Goal: Task Accomplishment & Management: Use online tool/utility

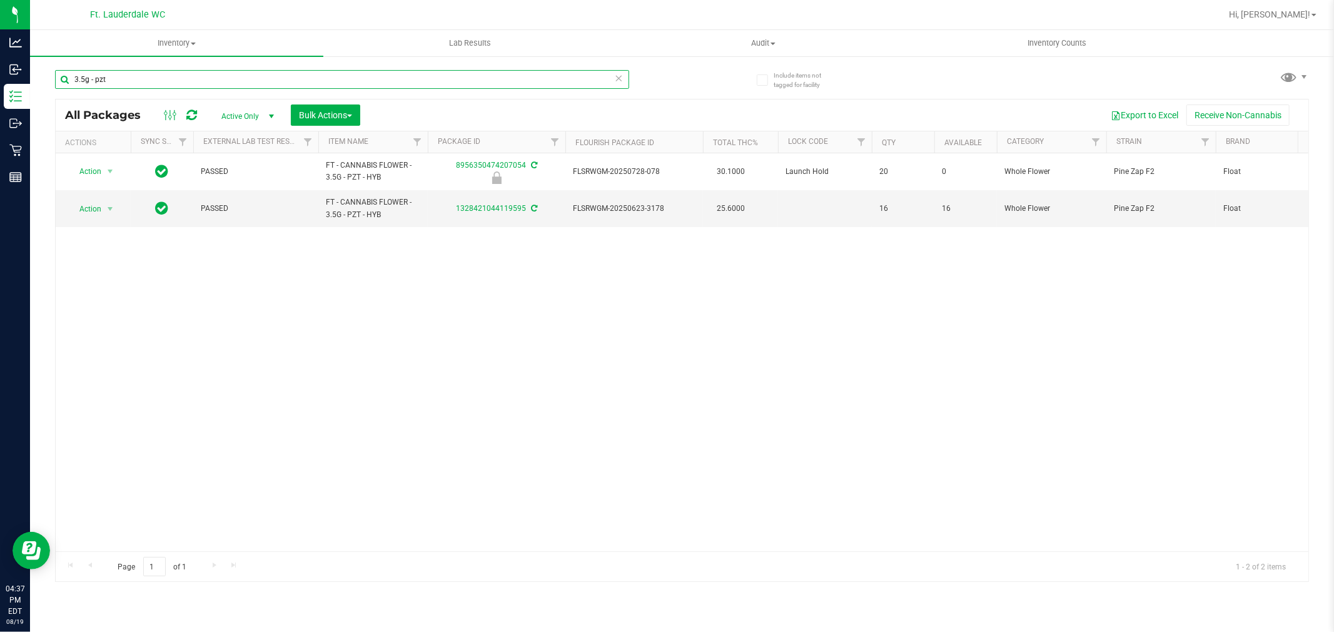
click at [467, 76] on input "3.5g - pzt" at bounding box center [342, 79] width 574 height 19
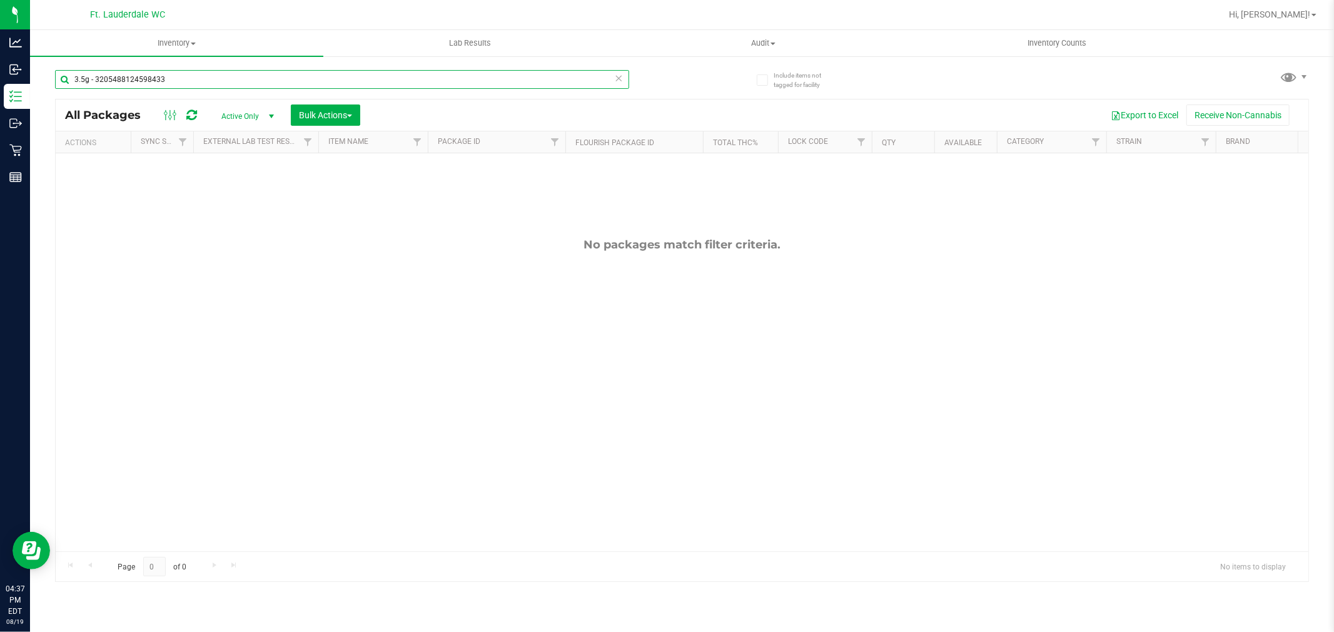
type input "3.5g - 3205488124598433"
click at [233, 114] on span "Active Only" at bounding box center [245, 117] width 69 height 18
click at [244, 189] on li "All" at bounding box center [245, 192] width 68 height 19
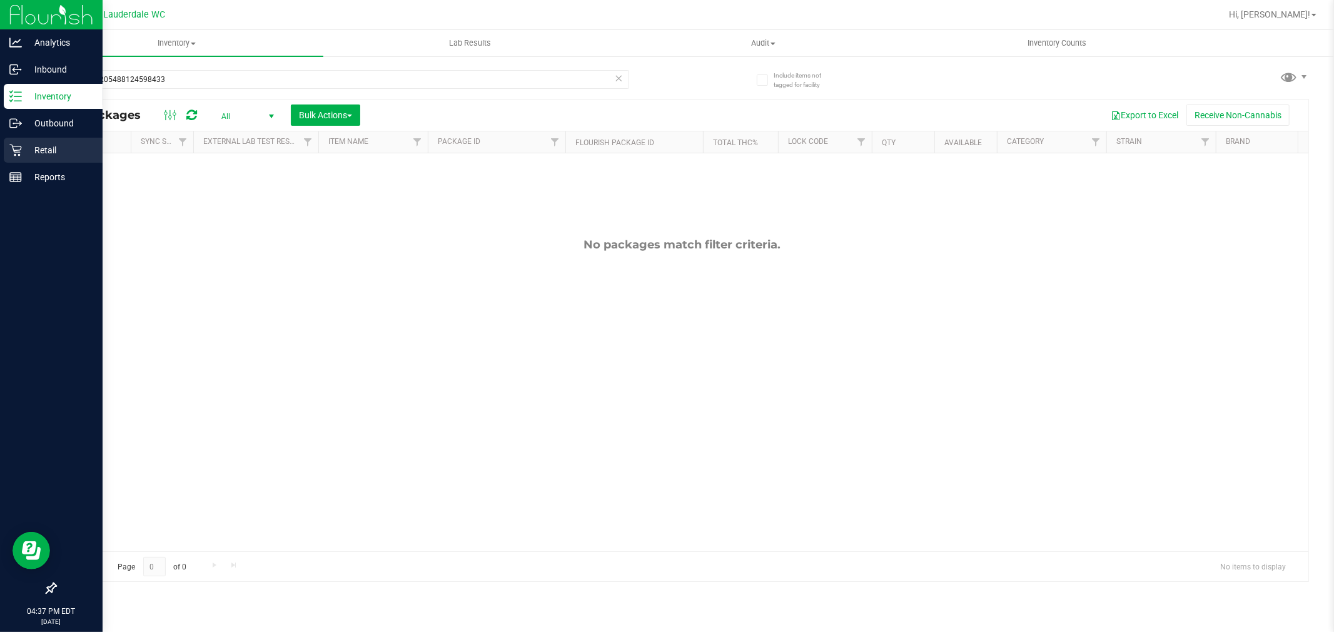
click at [20, 150] on icon at bounding box center [15, 150] width 12 height 12
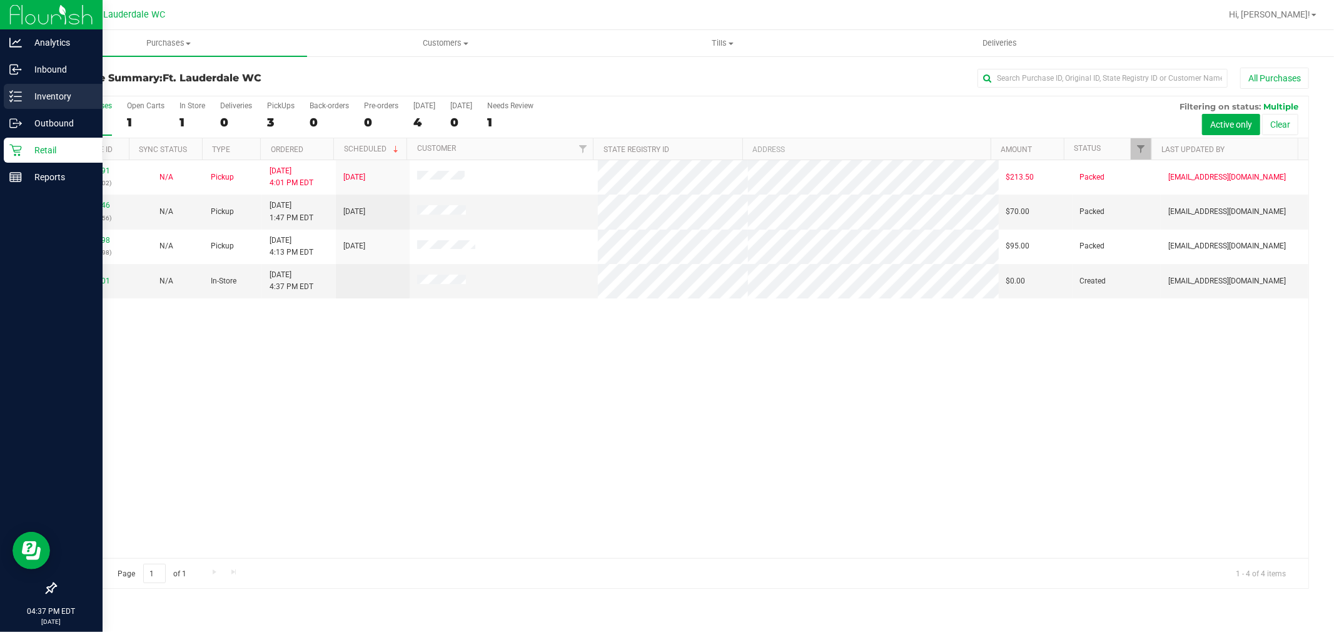
click at [25, 95] on p "Inventory" at bounding box center [59, 96] width 75 height 15
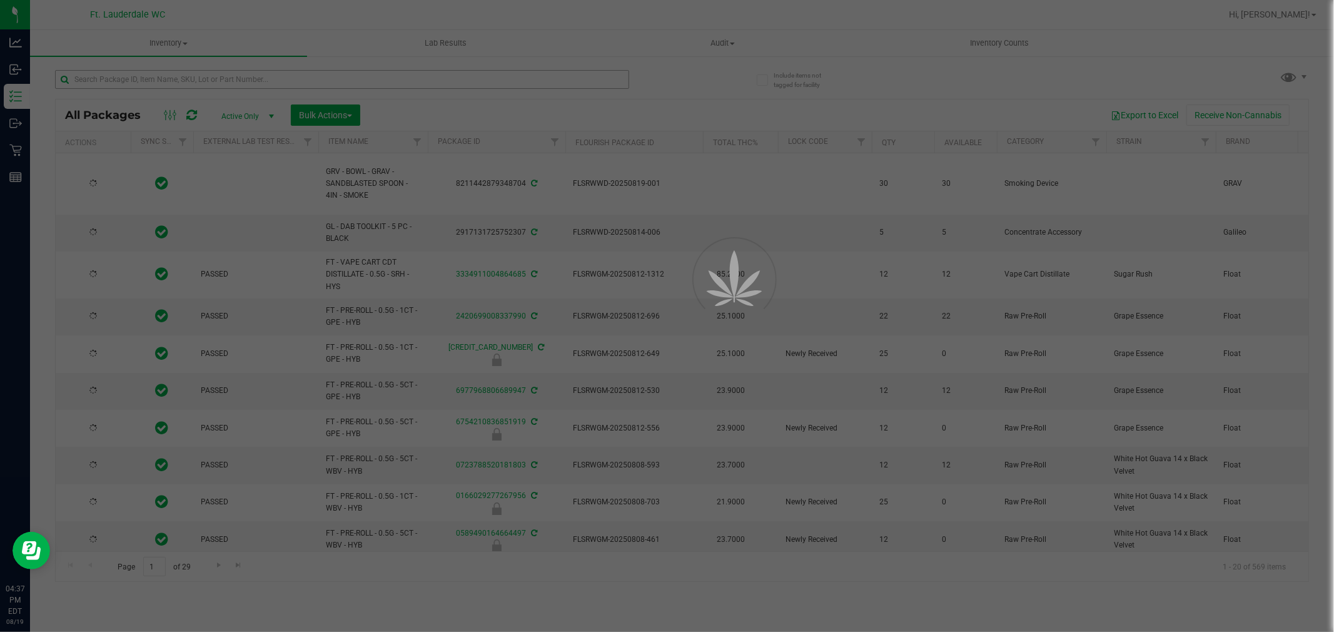
click at [151, 75] on div at bounding box center [667, 316] width 1334 height 632
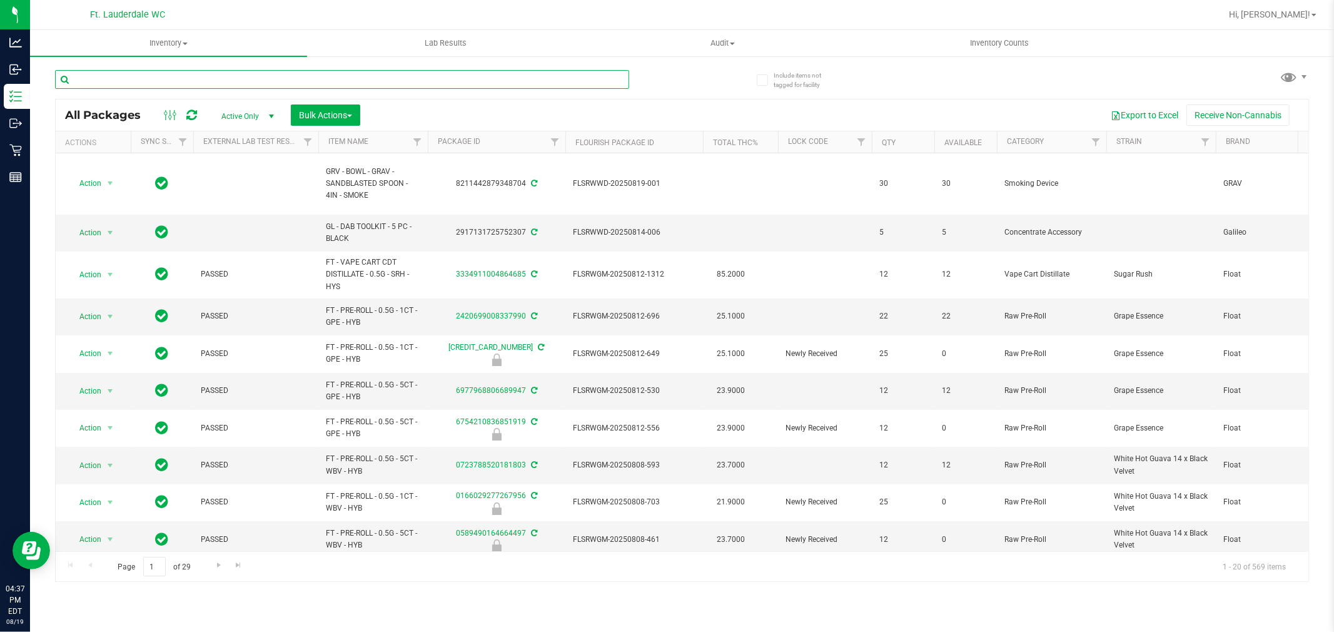
click at [151, 75] on input "text" at bounding box center [342, 79] width 574 height 19
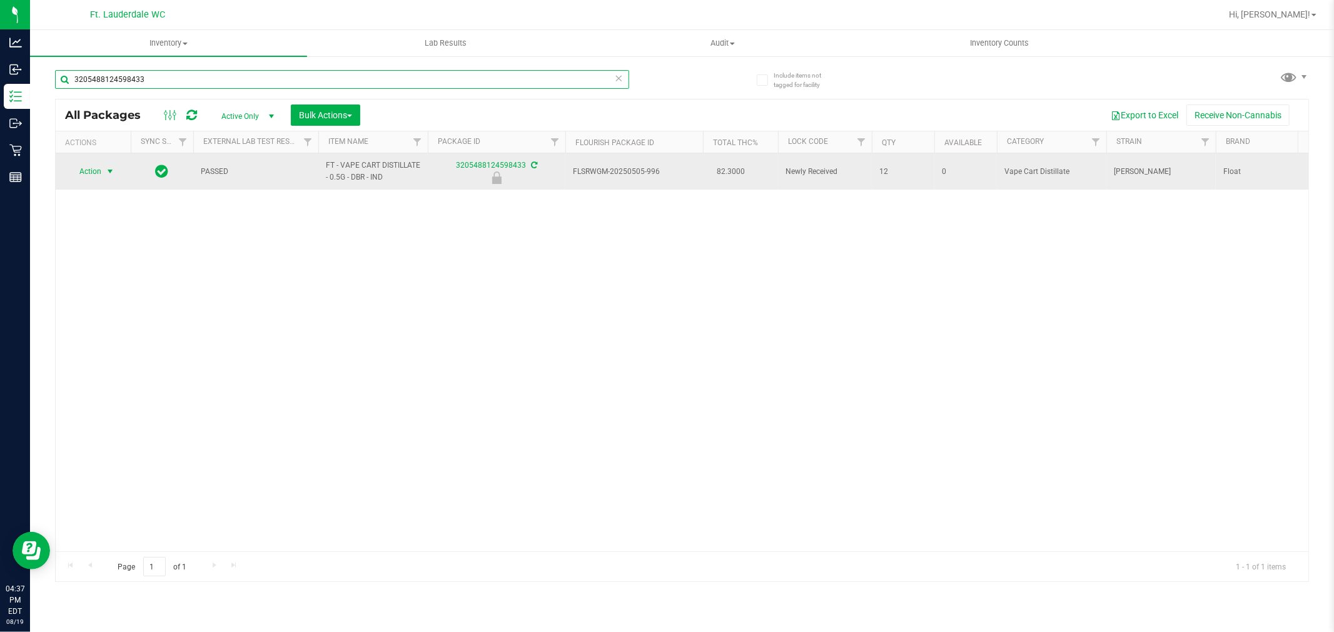
type input "3205488124598433"
click at [96, 173] on span "Action" at bounding box center [85, 172] width 34 height 18
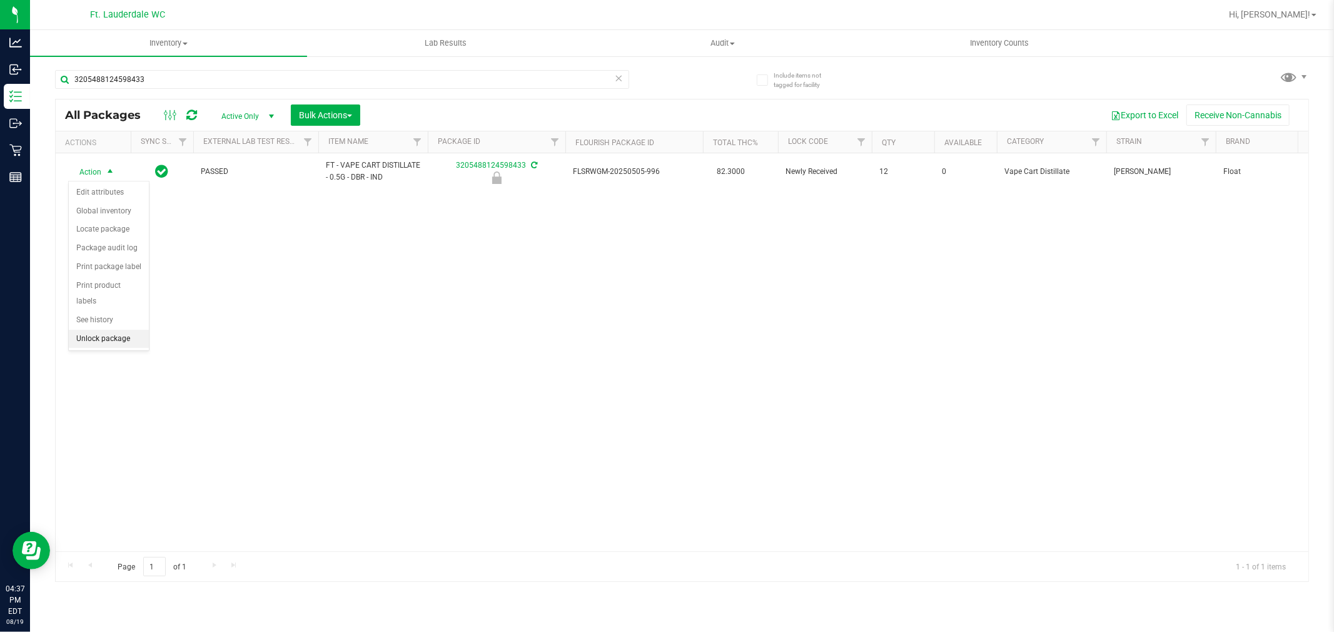
click at [101, 345] on li "Unlock package" at bounding box center [109, 339] width 80 height 19
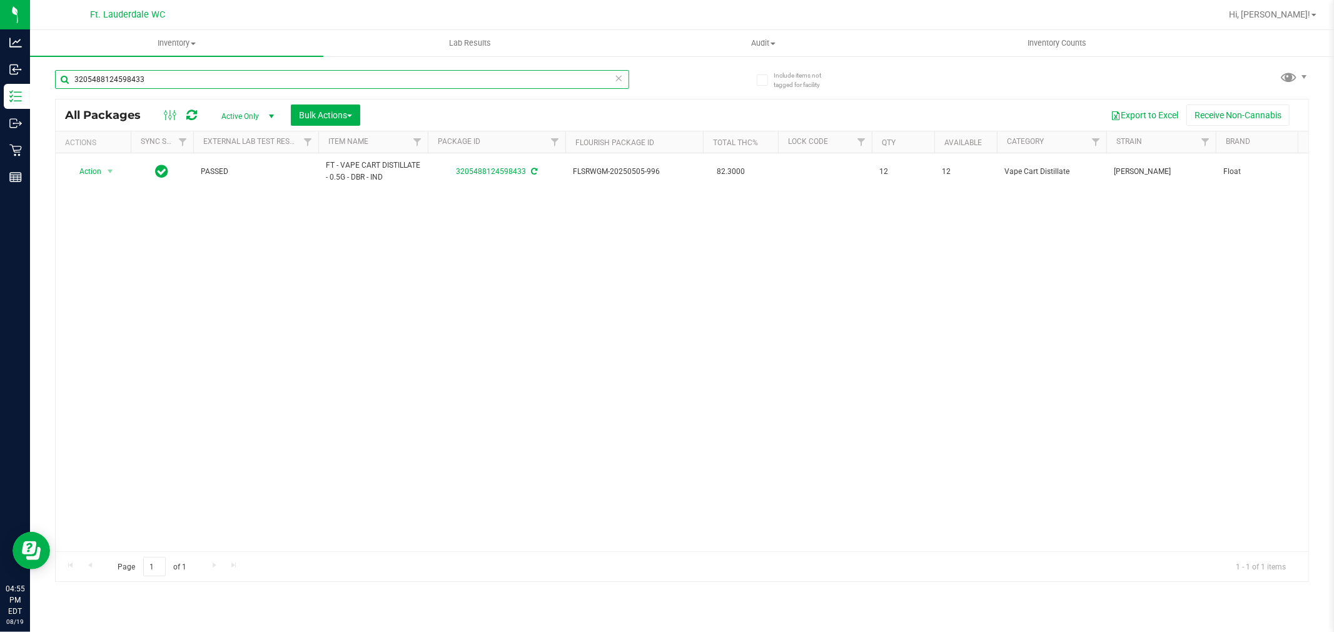
click at [255, 88] on input "3205488124598433" at bounding box center [342, 79] width 574 height 19
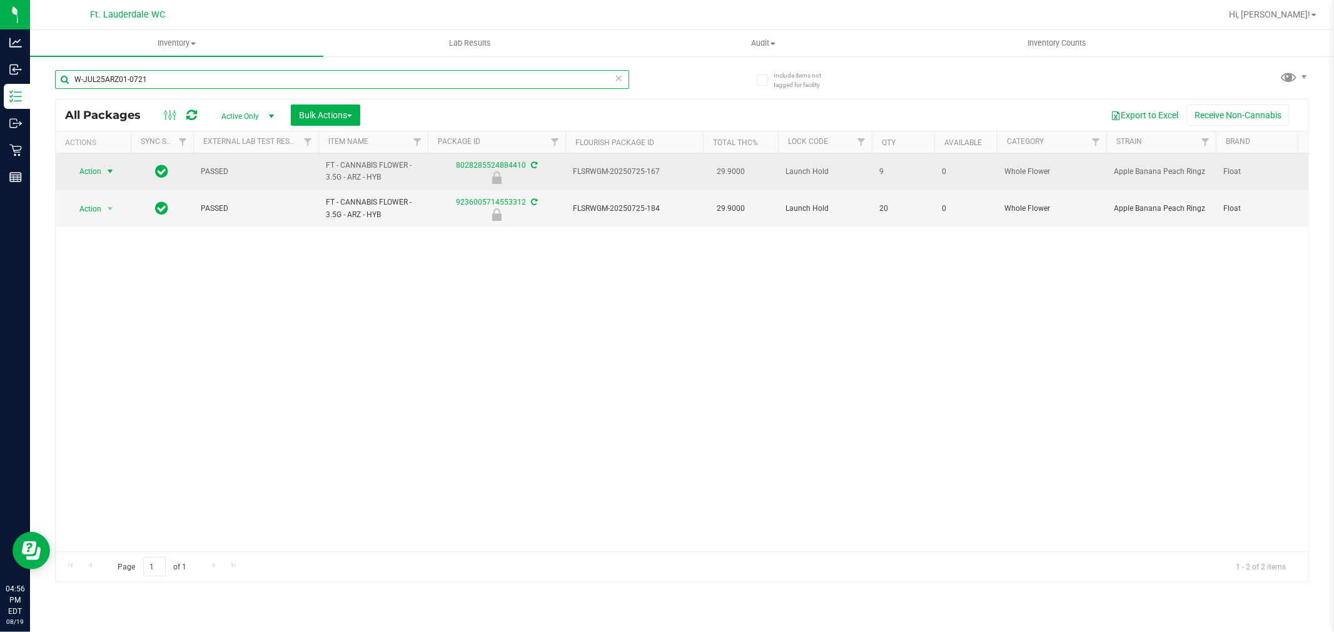
type input "W-JUL25ARZ01-0721"
click at [79, 166] on span "Action" at bounding box center [85, 172] width 34 height 18
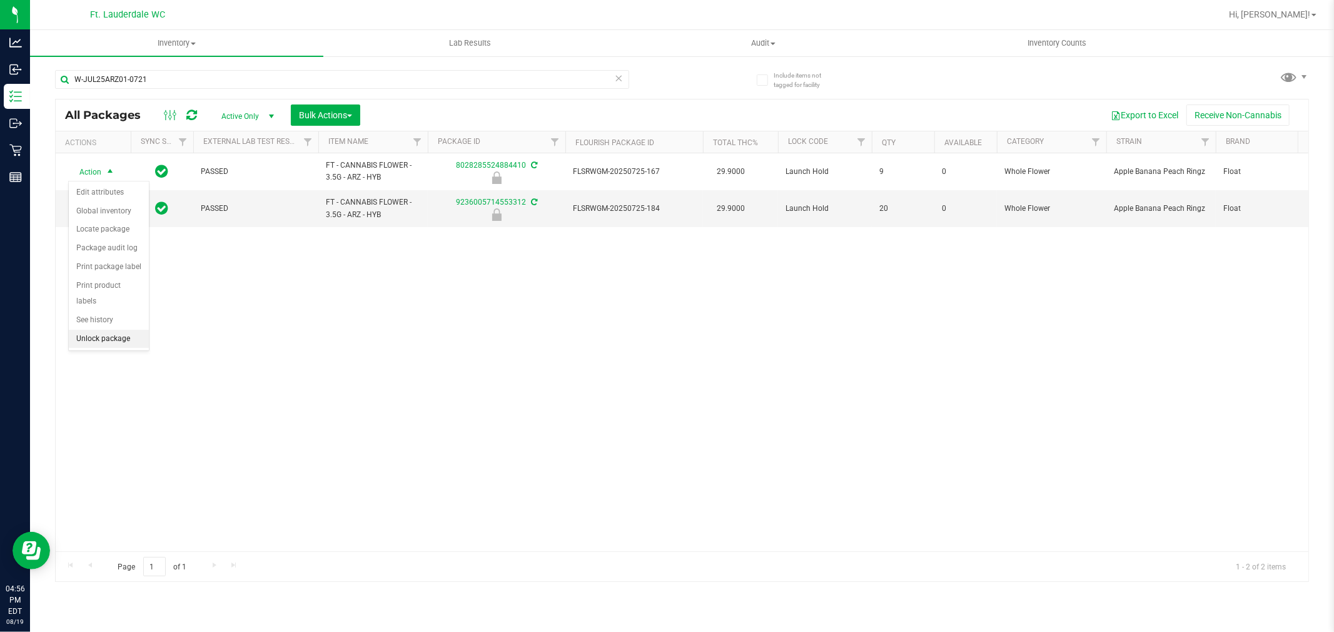
click at [98, 338] on li "Unlock package" at bounding box center [109, 339] width 80 height 19
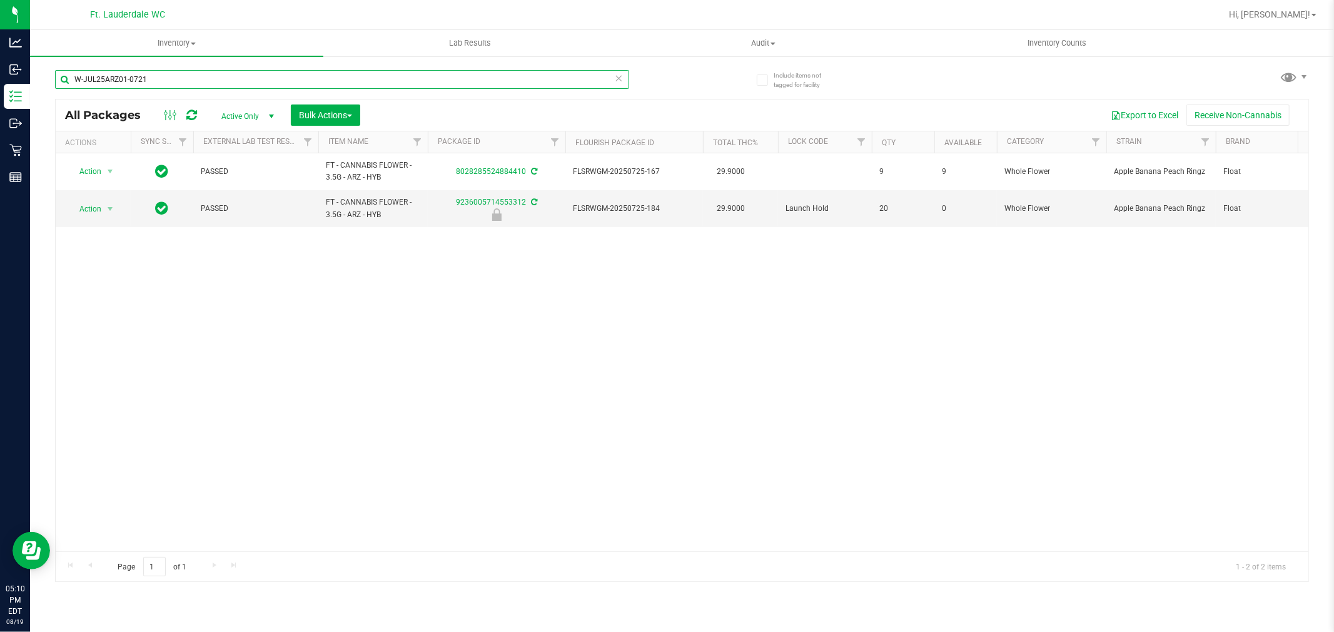
click at [518, 80] on input "W-JUL25ARZ01-0721" at bounding box center [342, 79] width 574 height 19
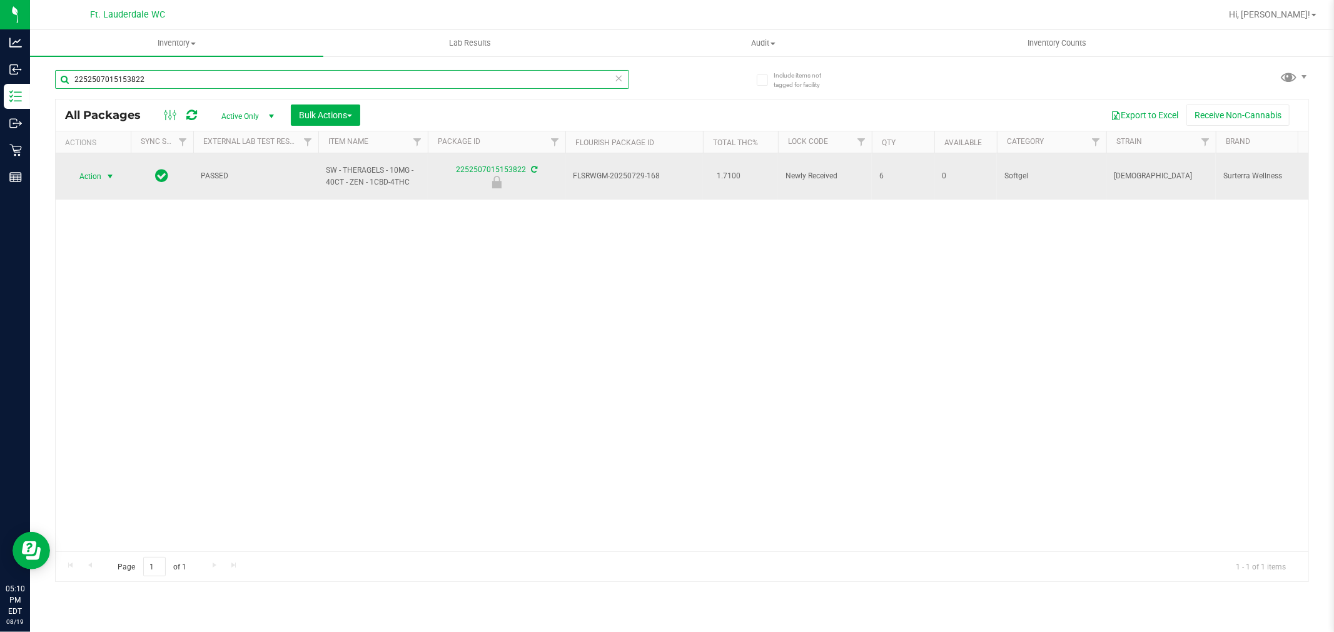
type input "2252507015153822"
click at [110, 175] on span "select" at bounding box center [110, 176] width 10 height 10
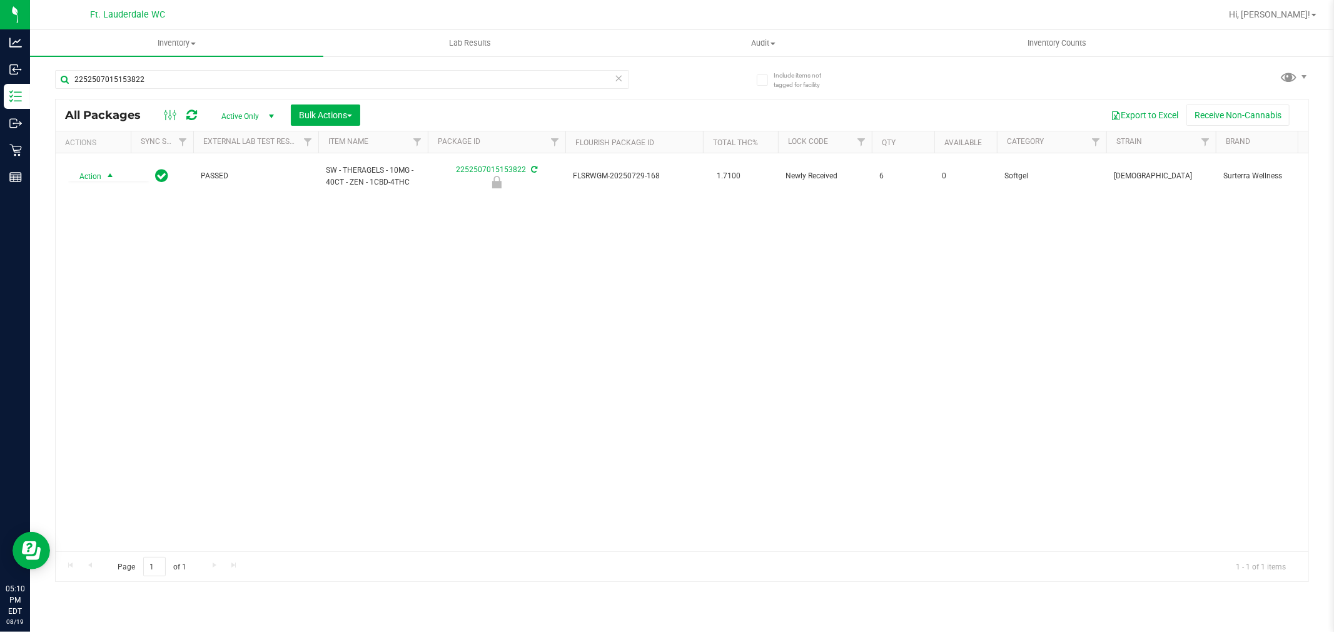
click at [124, 355] on div "Action Action Edit attributes Global inventory Locate package Package audit log…" at bounding box center [682, 352] width 1253 height 398
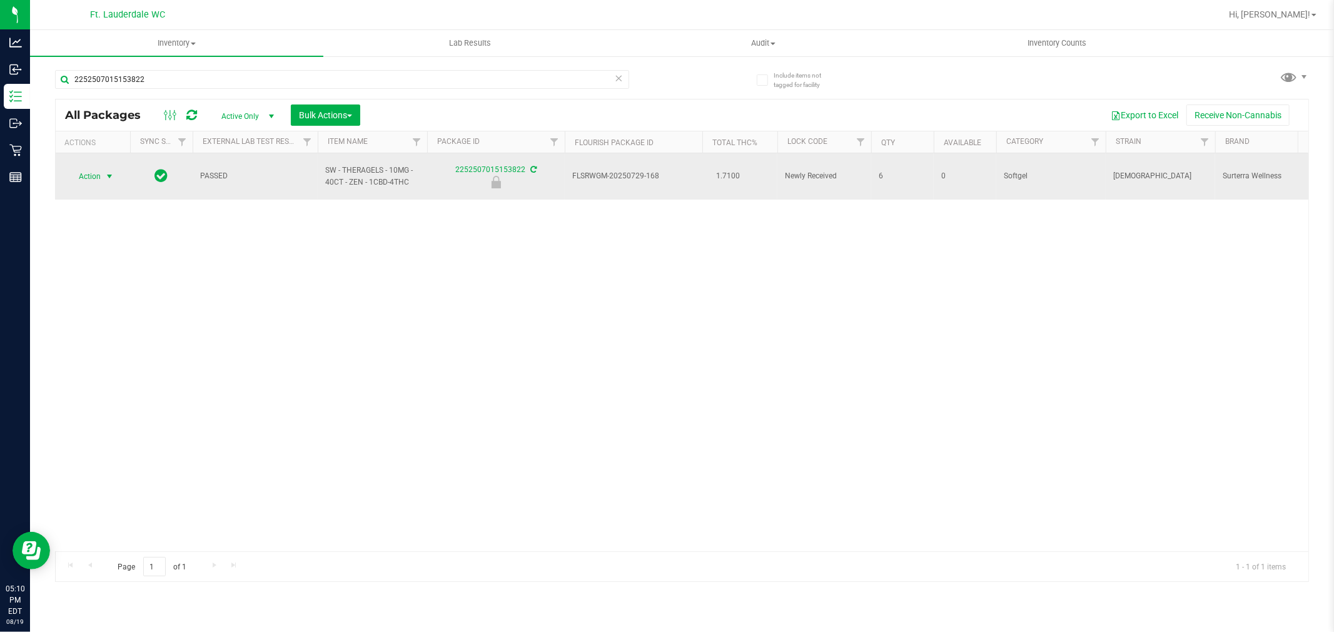
click at [109, 171] on span "select" at bounding box center [109, 176] width 10 height 10
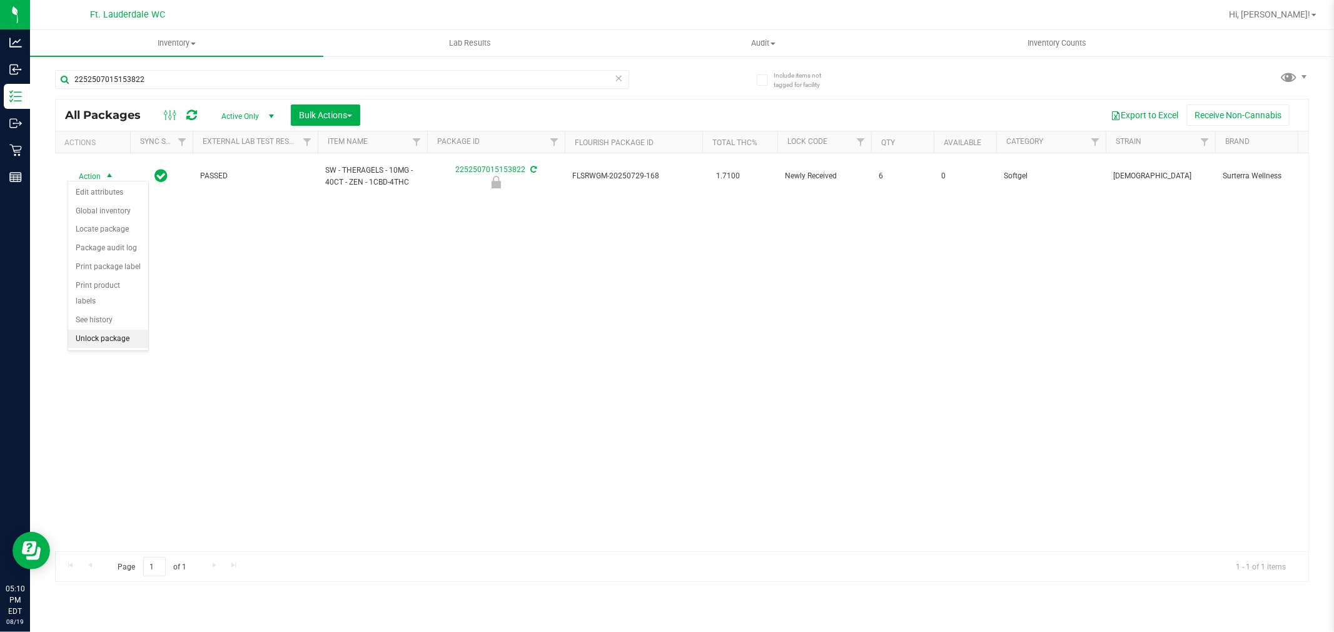
click at [114, 339] on li "Unlock package" at bounding box center [108, 339] width 80 height 19
